Goal: Task Accomplishment & Management: Use online tool/utility

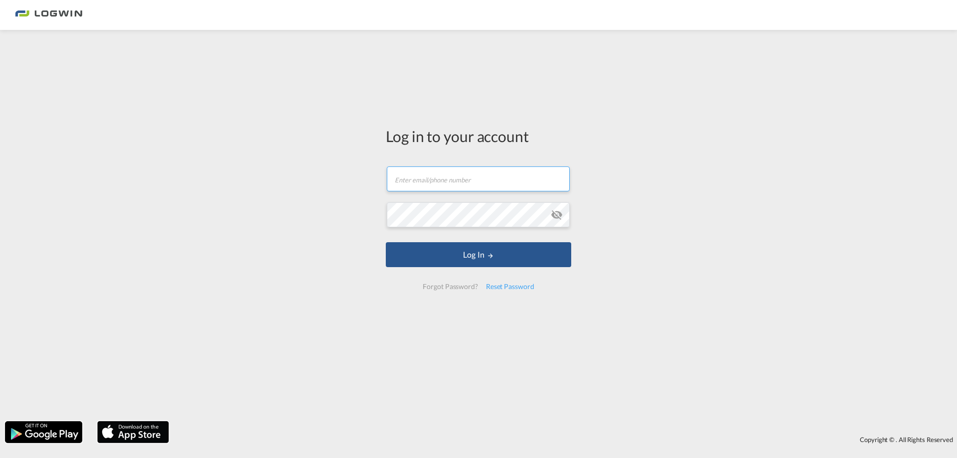
click at [481, 183] on input "text" at bounding box center [478, 178] width 183 height 25
paste input "[PERSON_NAME][EMAIL_ADDRESS][PERSON_NAME][DOMAIN_NAME]"
type input "[PERSON_NAME][EMAIL_ADDRESS][PERSON_NAME][DOMAIN_NAME]"
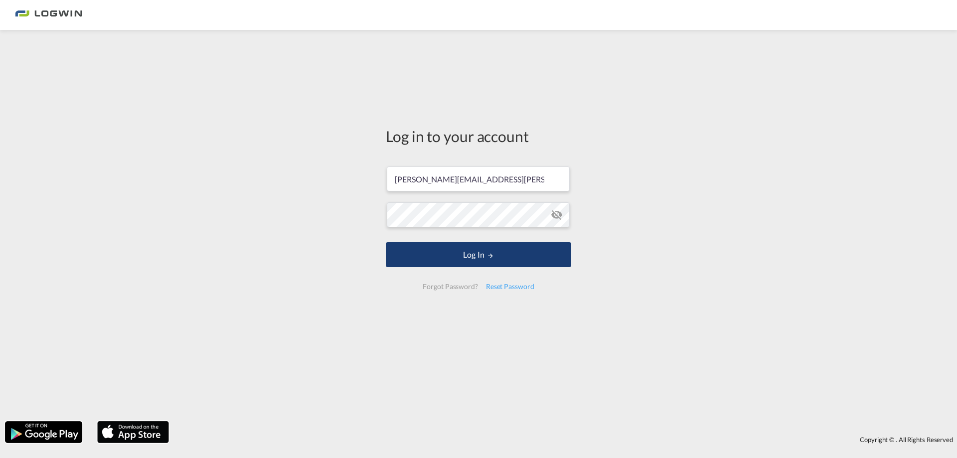
click at [450, 261] on button "Log In" at bounding box center [478, 254] width 185 height 25
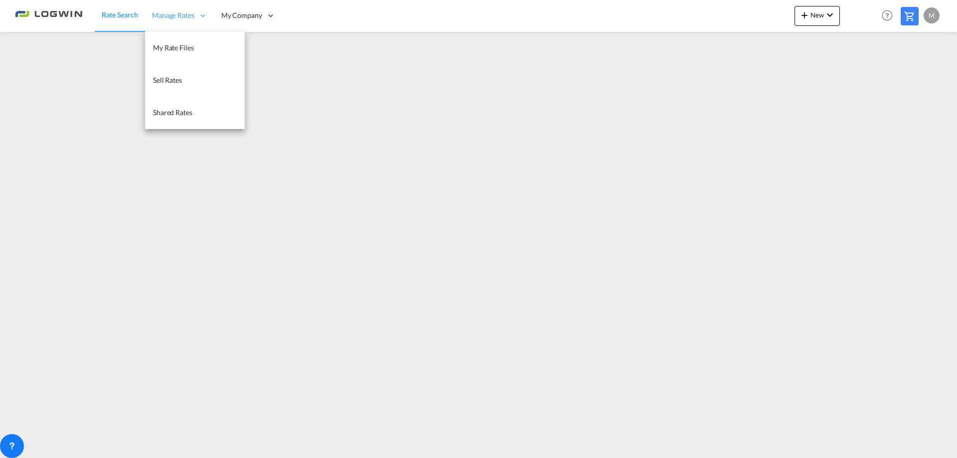
click at [172, 12] on span "Manage Rates" at bounding box center [173, 15] width 42 height 10
click at [171, 53] on link "My Rate Files" at bounding box center [195, 48] width 100 height 32
